Goal: Register for event/course

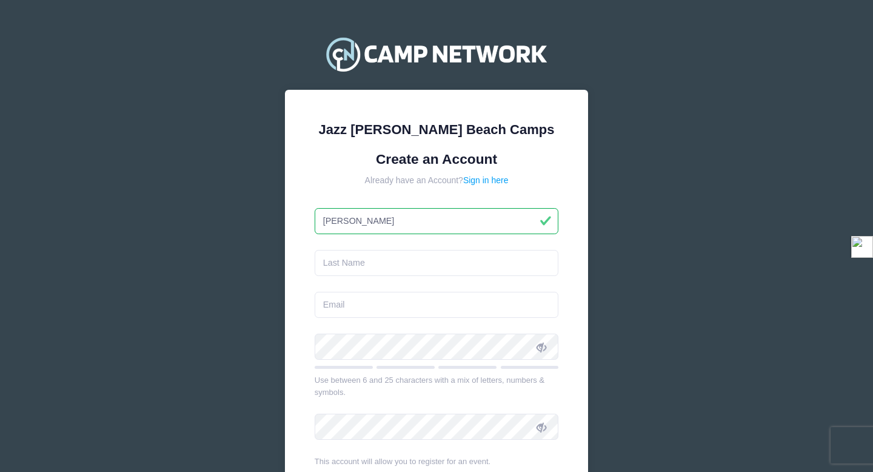
type input "[PERSON_NAME]"
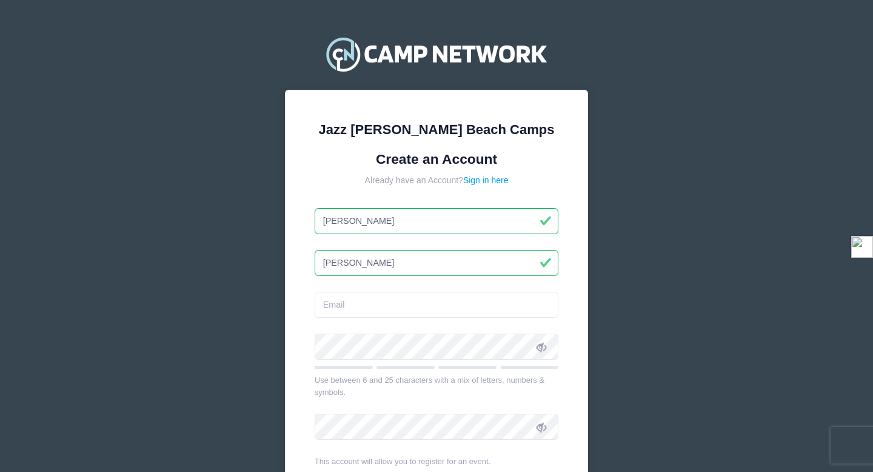
type input "[PERSON_NAME]"
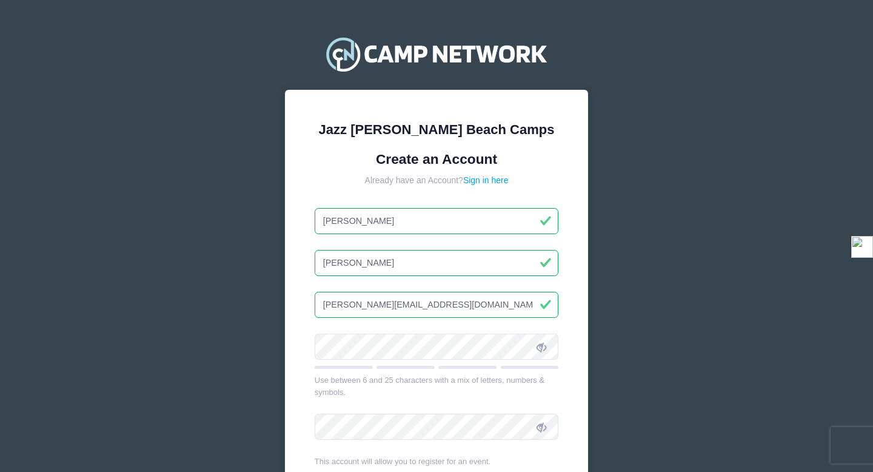
type input "[PERSON_NAME][EMAIL_ADDRESS][DOMAIN_NAME]"
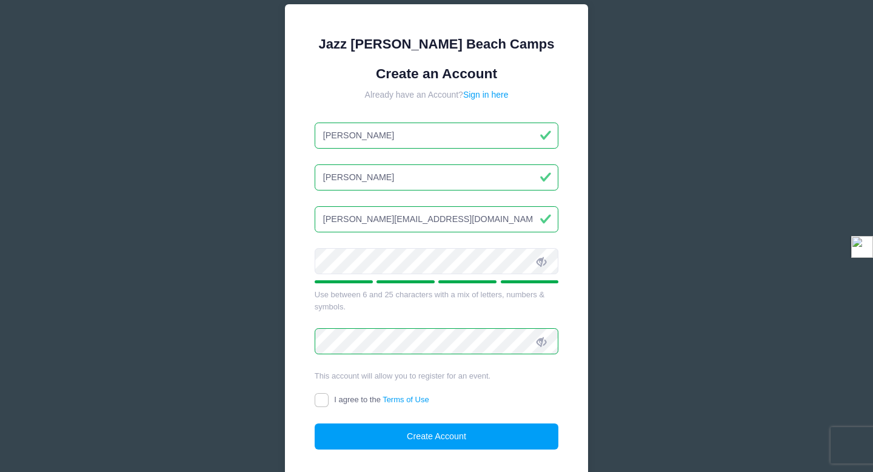
scroll to position [99, 0]
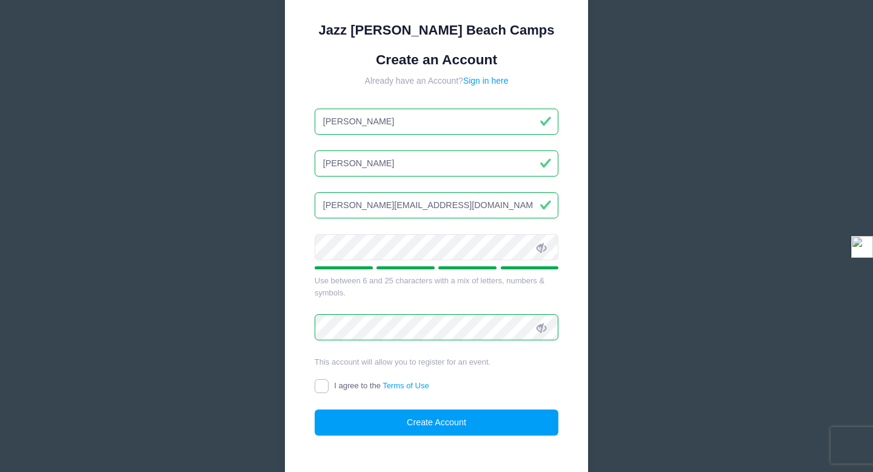
click at [324, 386] on input "I agree to the Terms of Use" at bounding box center [322, 386] width 14 height 14
checkbox input "true"
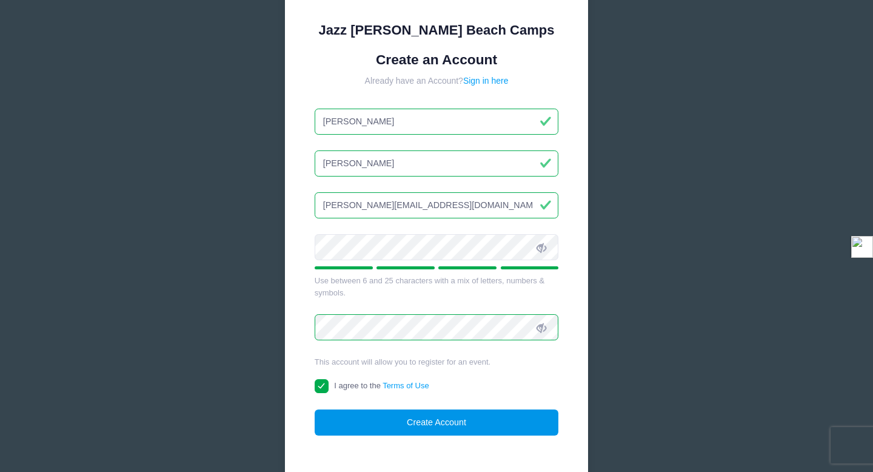
click at [363, 418] on button "Create Account" at bounding box center [437, 422] width 244 height 26
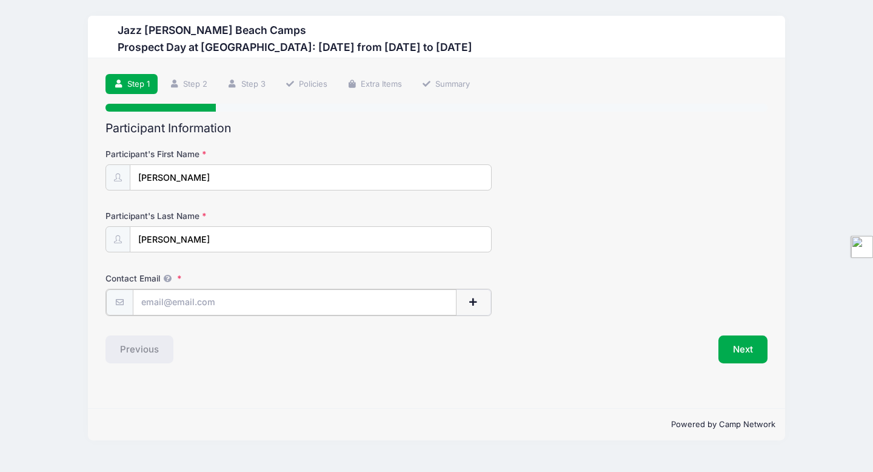
click at [159, 299] on input "Contact Email" at bounding box center [295, 302] width 324 height 26
type input "[EMAIL_ADDRESS][DOMAIN_NAME]"
click at [746, 353] on button "Next" at bounding box center [742, 348] width 49 height 28
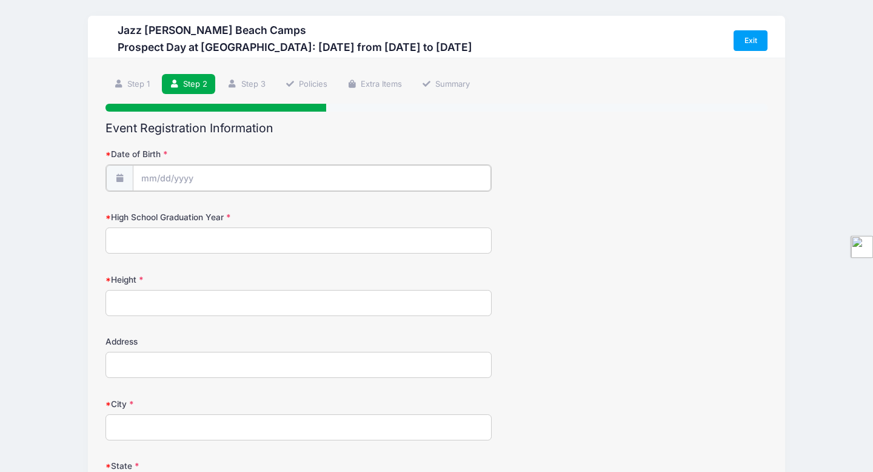
click at [209, 183] on input "Date of Birth" at bounding box center [312, 178] width 358 height 26
click at [201, 215] on select "January February March April May June July August September October November De…" at bounding box center [196, 210] width 54 height 16
click at [169, 202] on select "January February March April May June July August September October November De…" at bounding box center [196, 210] width 54 height 16
click at [262, 304] on span "15" at bounding box center [261, 300] width 22 height 22
type input "08/15/2025"
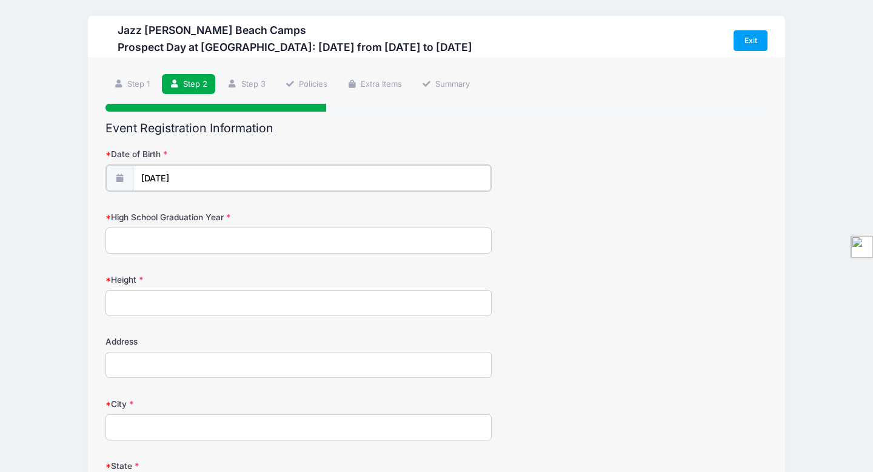
click at [211, 184] on input "08/15/2025" at bounding box center [312, 178] width 358 height 26
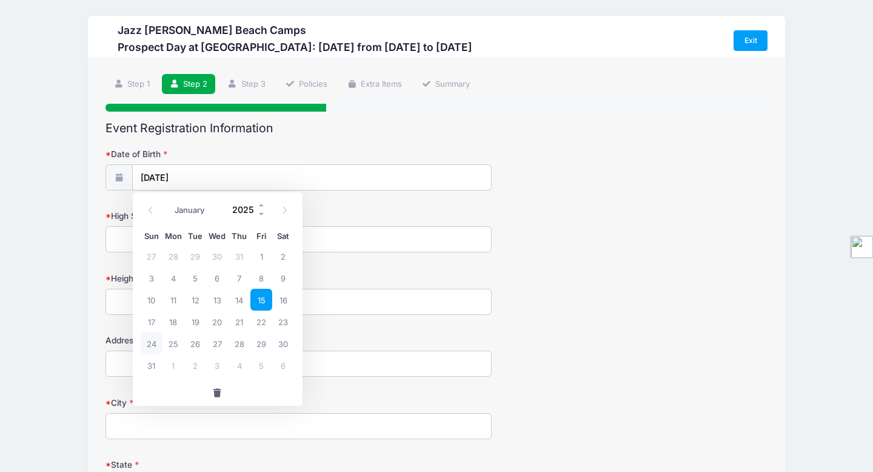
click at [240, 210] on input "2025" at bounding box center [246, 210] width 39 height 18
click at [264, 218] on span at bounding box center [262, 214] width 8 height 9
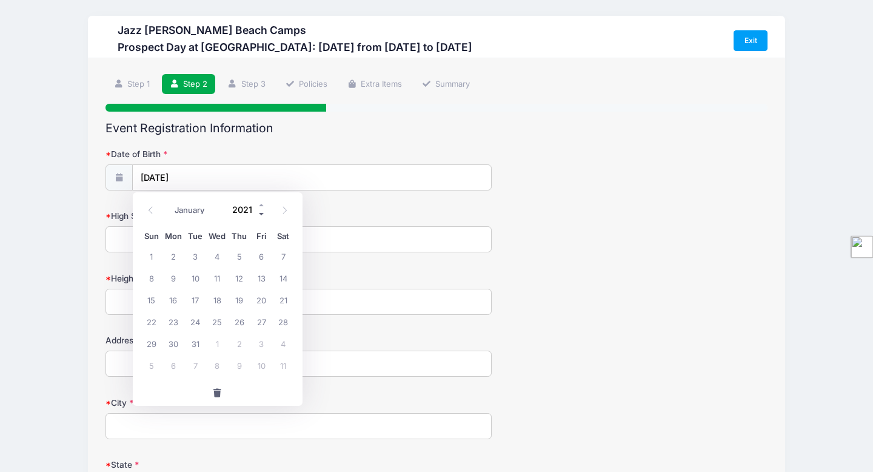
click at [264, 218] on span at bounding box center [262, 214] width 8 height 9
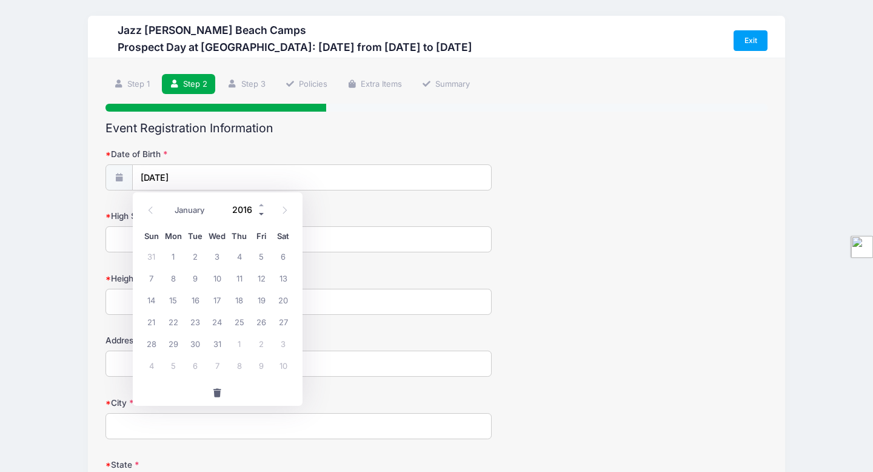
click at [264, 218] on span at bounding box center [262, 214] width 8 height 9
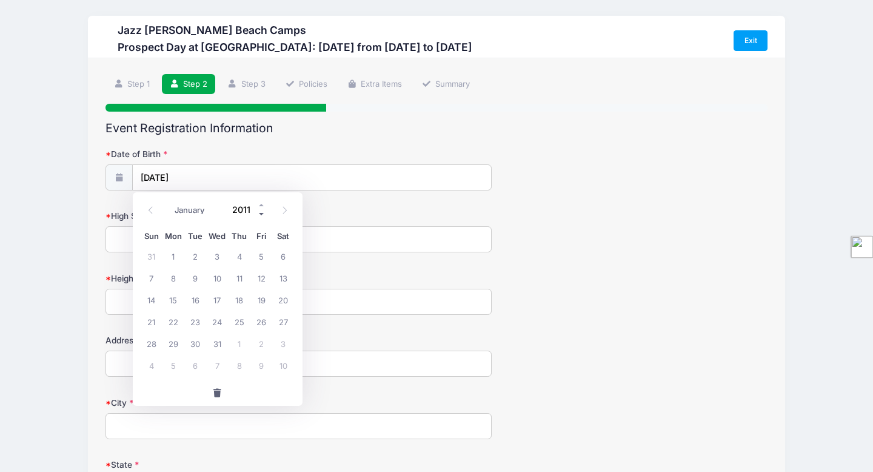
click at [264, 218] on span at bounding box center [262, 214] width 8 height 9
click at [251, 212] on input "2009" at bounding box center [246, 210] width 39 height 18
click at [313, 206] on form "Date of Birth 08/15/2025 High School Graduation Year Height Address City" at bounding box center [436, 469] width 662 height 643
click at [239, 178] on input "08/15/2025" at bounding box center [312, 178] width 358 height 26
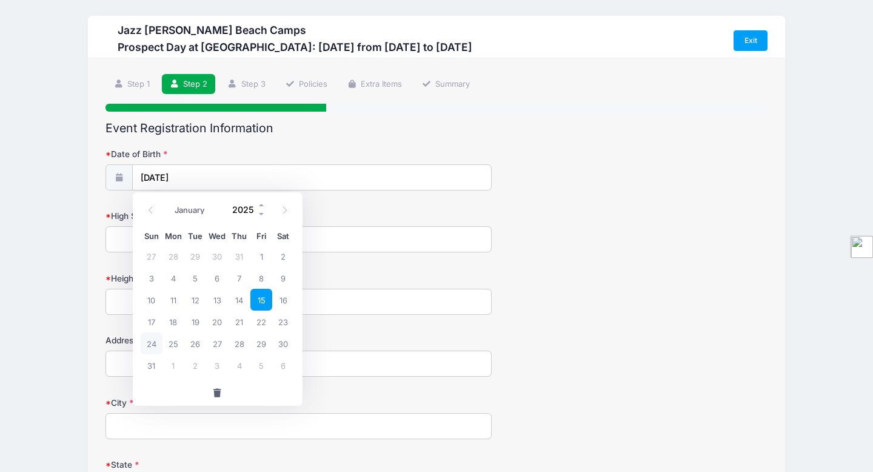
click at [247, 205] on input "2025" at bounding box center [246, 210] width 39 height 18
click at [252, 210] on input "2025" at bounding box center [246, 210] width 39 height 18
click at [258, 213] on span at bounding box center [262, 214] width 8 height 9
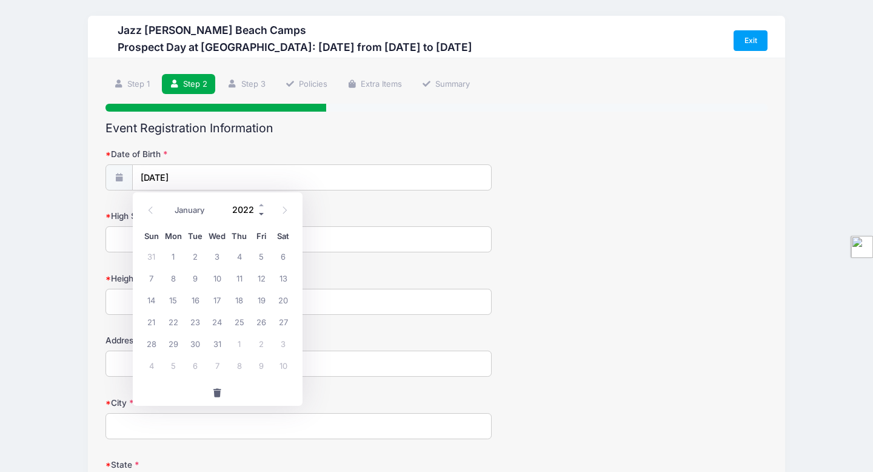
click at [258, 213] on span at bounding box center [262, 214] width 8 height 9
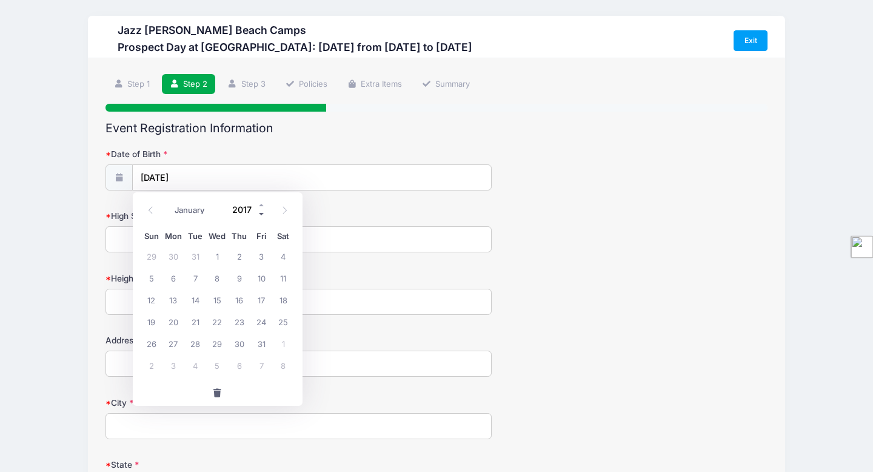
click at [258, 213] on span at bounding box center [262, 214] width 8 height 9
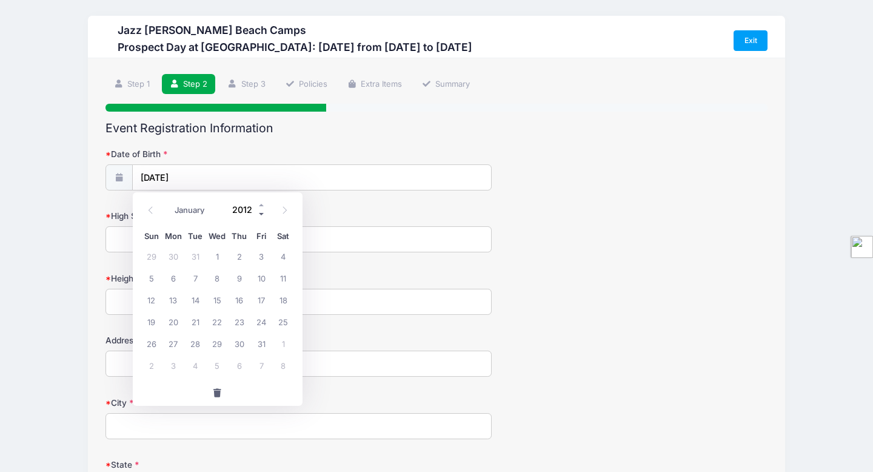
click at [258, 213] on span at bounding box center [262, 214] width 8 height 9
type input "2009"
click at [284, 215] on span at bounding box center [285, 210] width 20 height 21
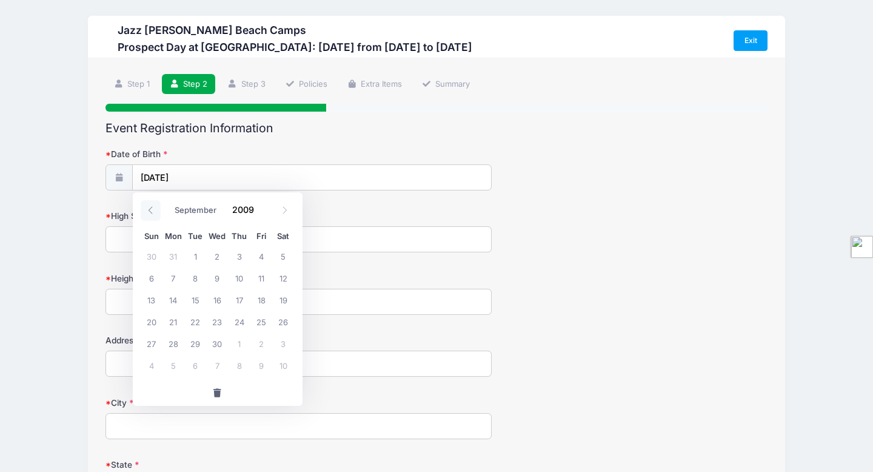
click at [151, 208] on icon at bounding box center [151, 210] width 8 height 8
select select "7"
click at [242, 213] on input "2009" at bounding box center [246, 210] width 39 height 18
click at [282, 301] on span "15" at bounding box center [283, 300] width 22 height 22
type input "08/15/2009"
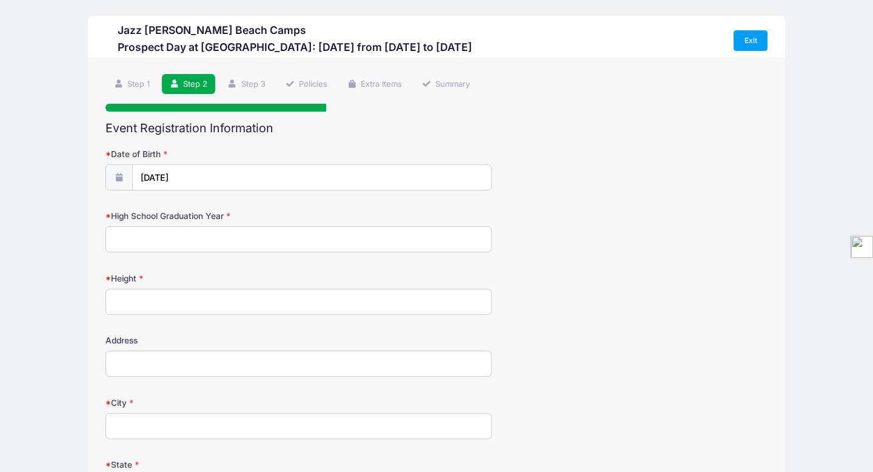
click at [228, 239] on input "High School Graduation Year" at bounding box center [298, 239] width 386 height 26
type input "2027"
click at [187, 305] on input "Height" at bounding box center [298, 302] width 386 height 26
type input "5'10''"
click at [158, 355] on input "Address" at bounding box center [298, 363] width 386 height 26
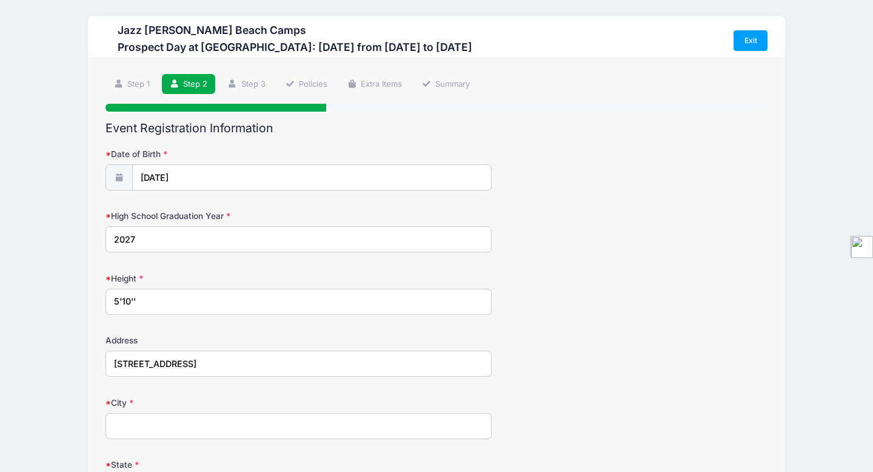
type input "303 9th Street"
type input "Atlantic Beach"
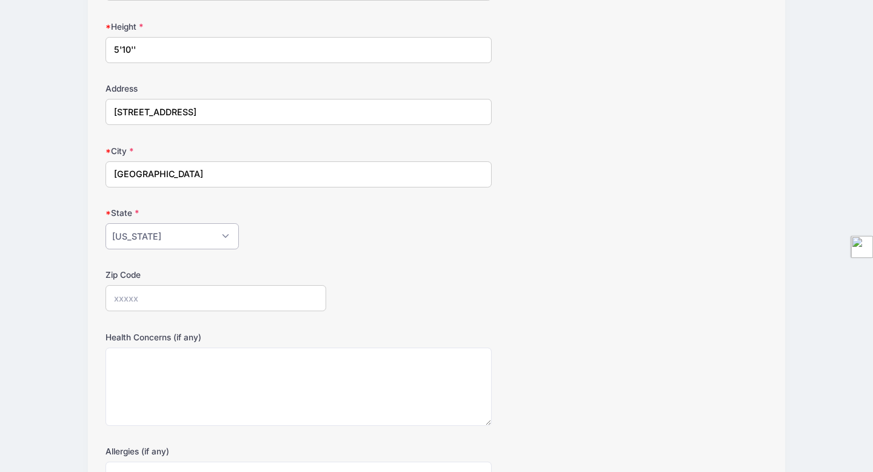
select select "FL"
type input "32233"
click at [152, 384] on textarea "Health Concerns (if any)" at bounding box center [298, 386] width 386 height 78
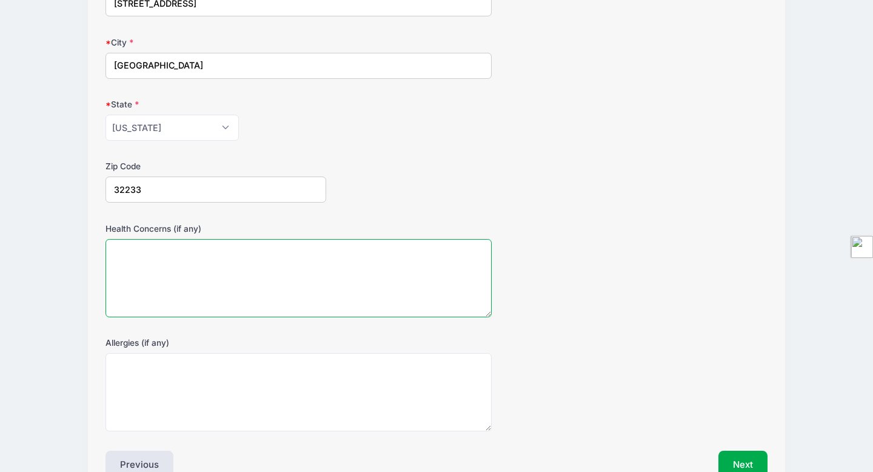
scroll to position [361, 0]
type textarea "None"
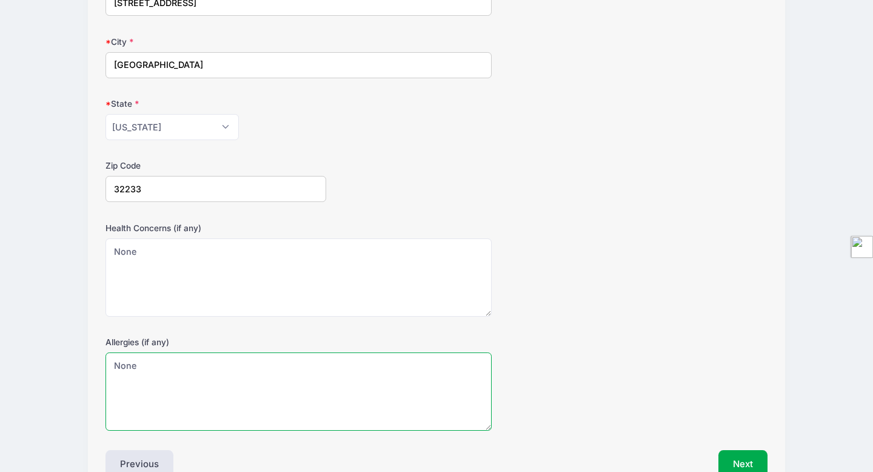
scroll to position [430, 0]
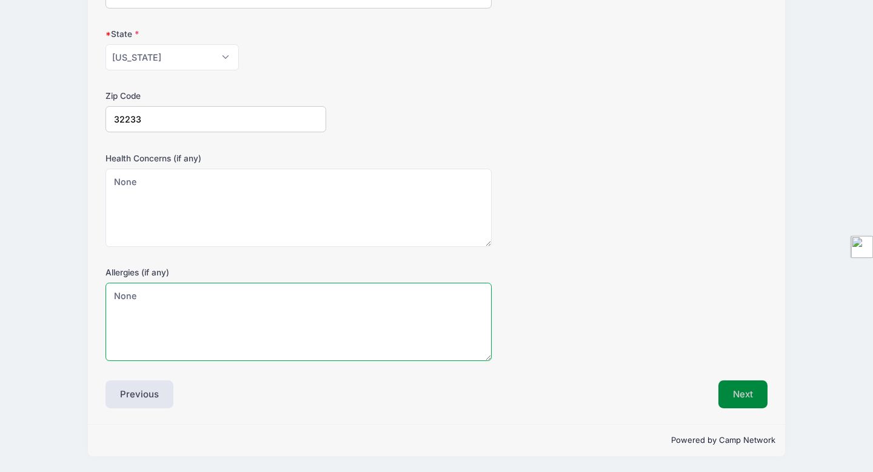
type textarea "None"
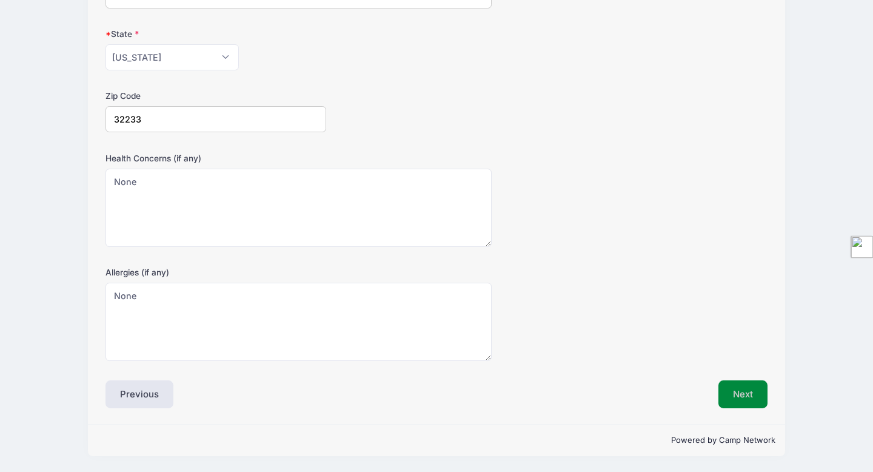
click at [743, 397] on button "Next" at bounding box center [742, 394] width 49 height 28
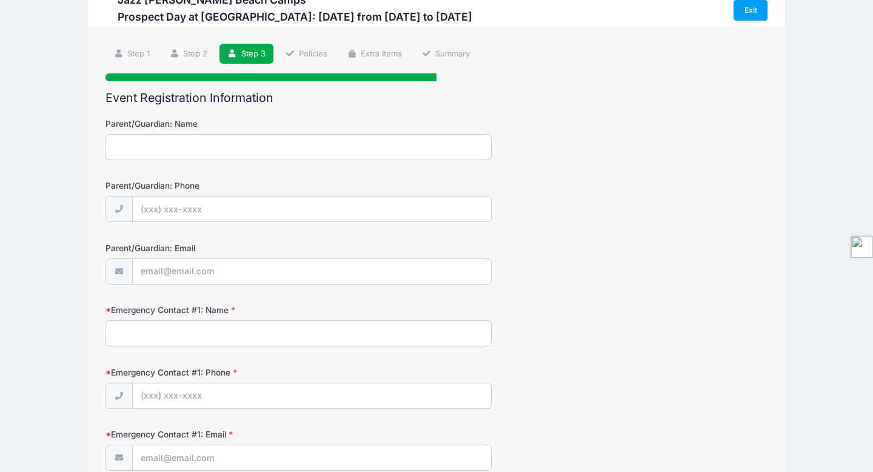
scroll to position [0, 0]
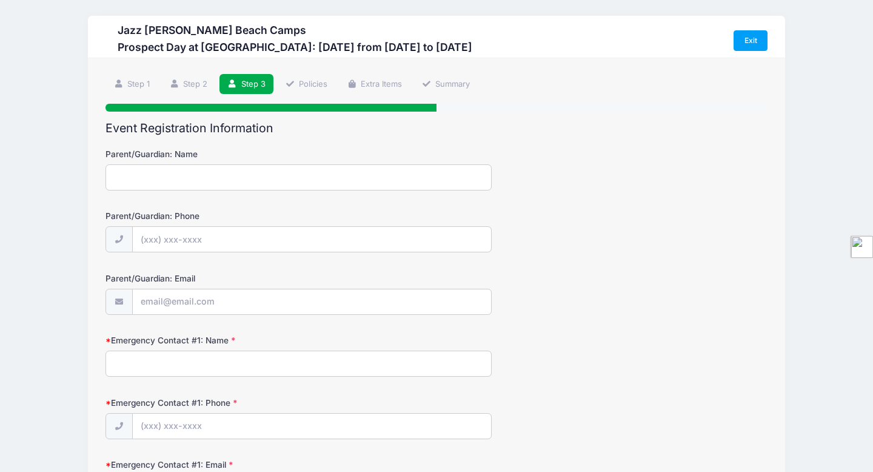
click at [194, 178] on input "Parent/Guardian: Name" at bounding box center [298, 177] width 386 height 26
type input "Kara Waite"
type input "(206) 617-5272"
click at [153, 298] on input "Parent/Guardian: Email" at bounding box center [312, 302] width 358 height 26
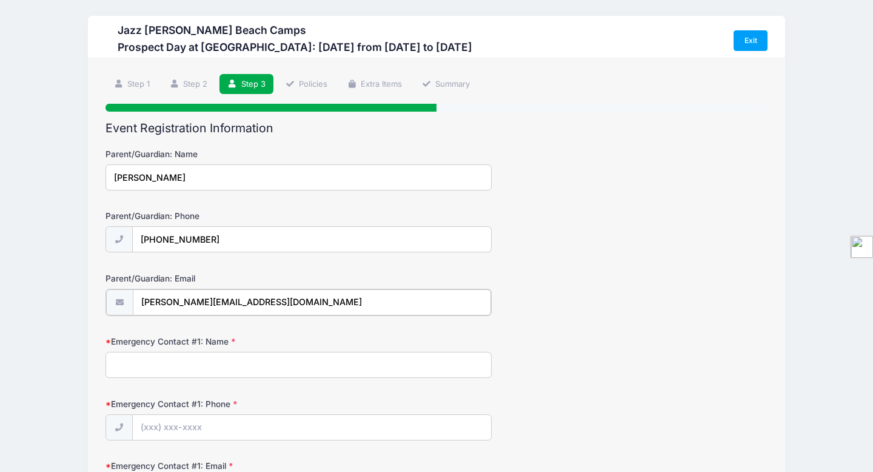
type input "kara@waiteconsulting.com"
click at [115, 369] on input "Emergency Contact #1: Name" at bounding box center [298, 363] width 386 height 26
type input "Kara Waite"
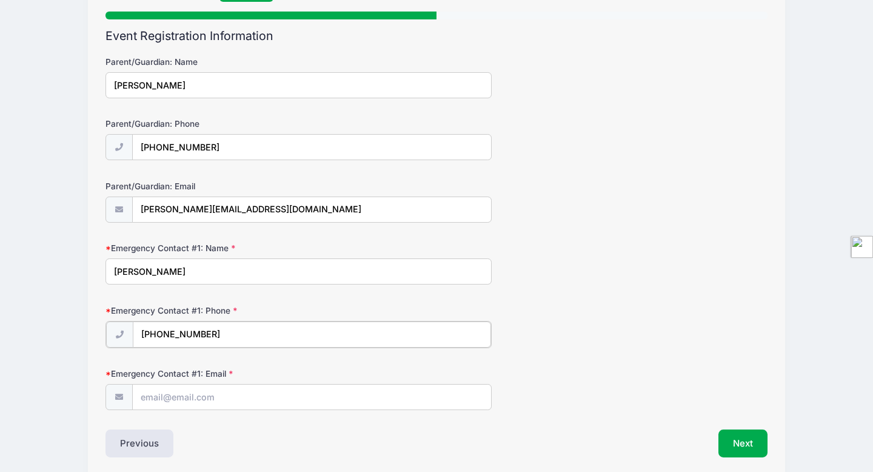
scroll to position [96, 0]
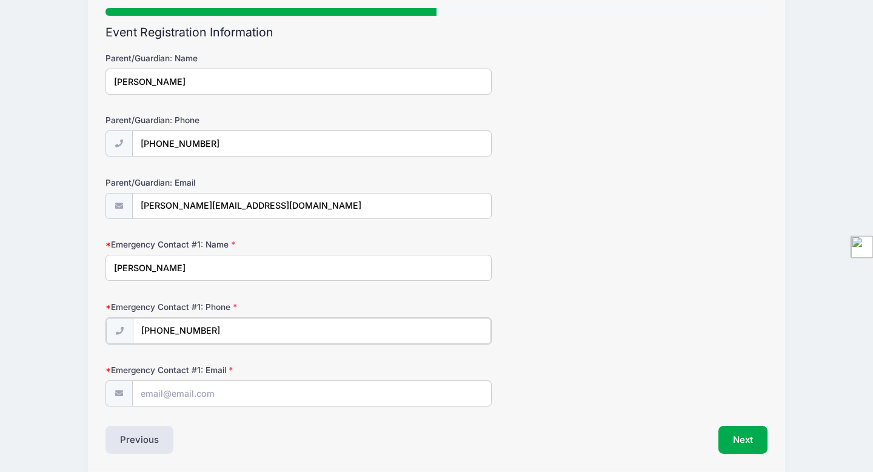
type input "(206) 617-5272"
click at [152, 399] on input "Emergency Contact #1: Email" at bounding box center [312, 392] width 358 height 26
type input "kara@waiteconsulting.com"
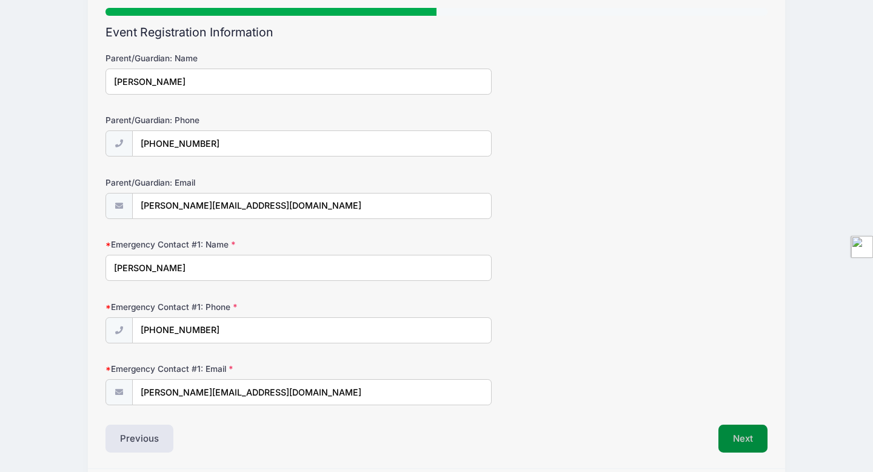
click at [732, 432] on button "Next" at bounding box center [742, 438] width 49 height 28
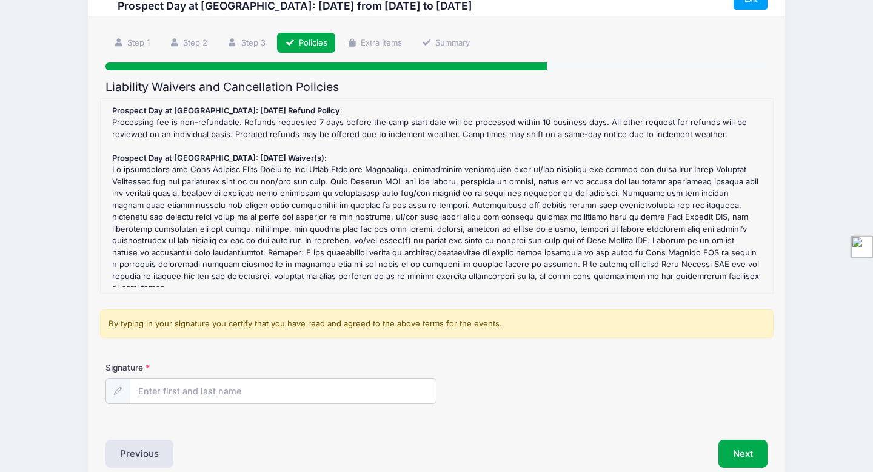
scroll to position [61, 0]
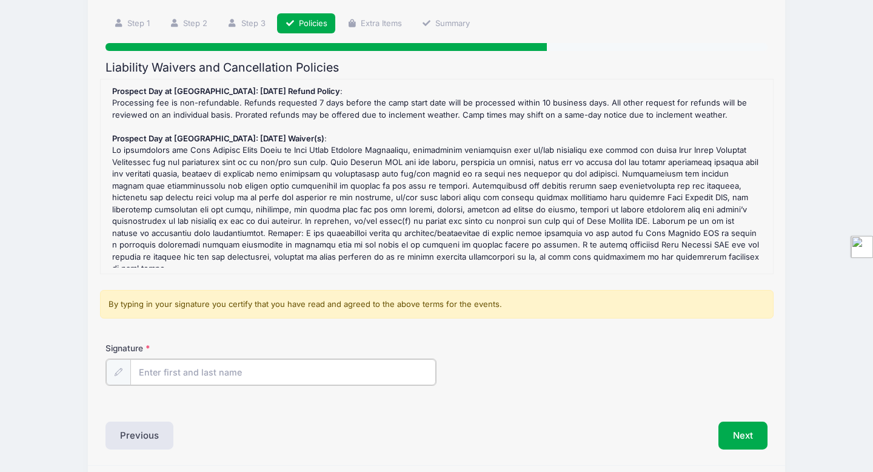
click at [178, 364] on input "Signature" at bounding box center [282, 372] width 305 height 26
type input "Kara Waite"
click at [726, 426] on button "Next" at bounding box center [742, 434] width 49 height 28
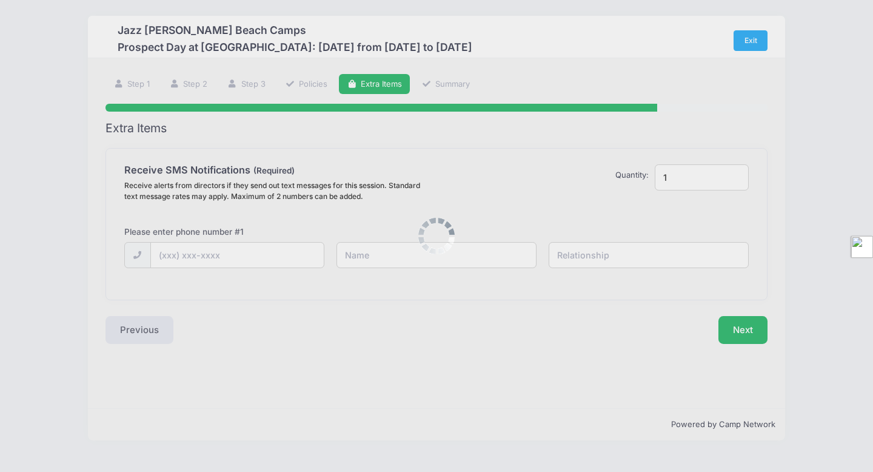
scroll to position [0, 0]
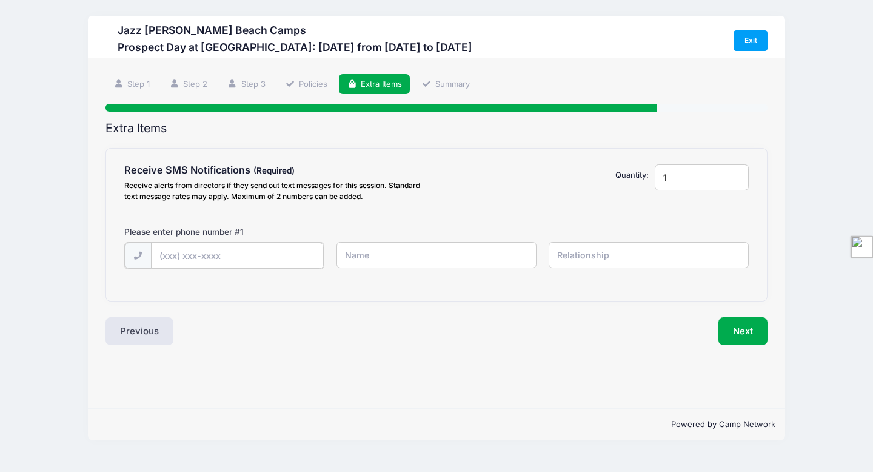
click at [0, 0] on input "text" at bounding box center [0, 0] width 0 height 0
type input "(206) 617-5272"
click at [0, 0] on input "text" at bounding box center [0, 0] width 0 height 0
type input "Kara Waite"
type input "Mother"
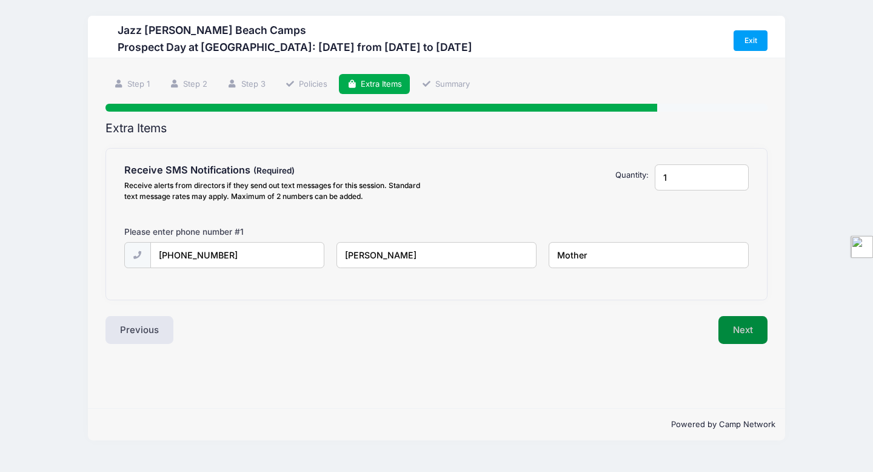
click at [750, 327] on button "Next" at bounding box center [742, 330] width 49 height 28
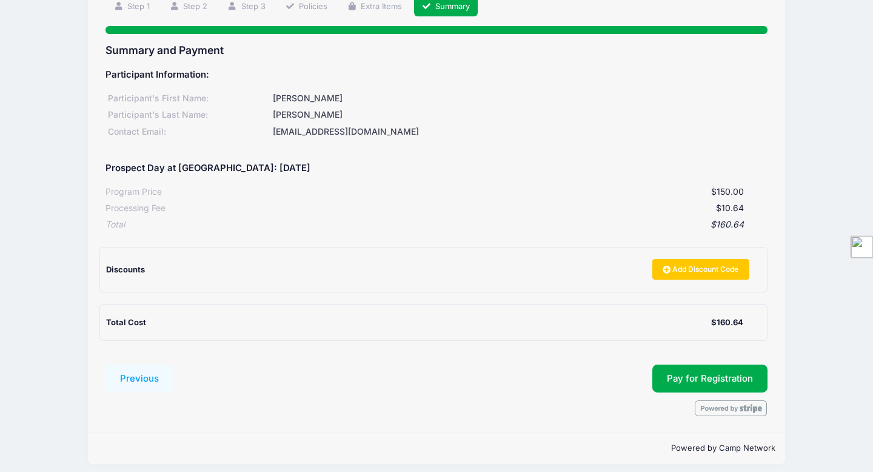
scroll to position [85, 0]
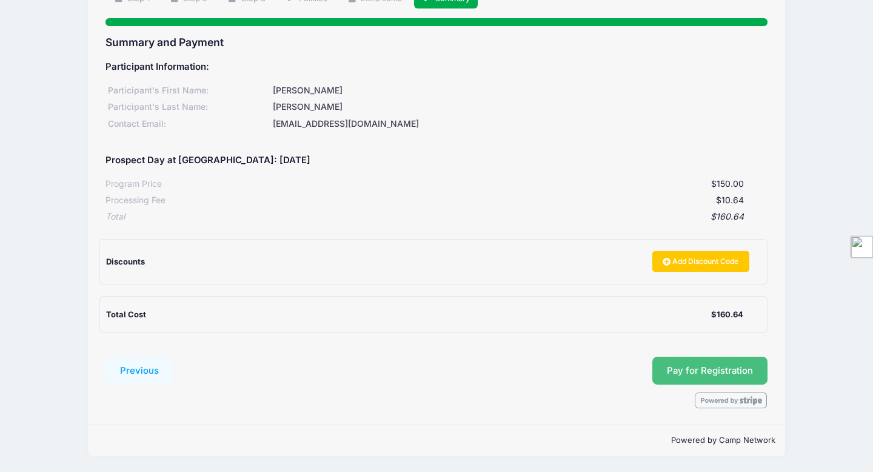
click at [730, 367] on span "Pay for Registration" at bounding box center [710, 370] width 86 height 11
